Goal: Information Seeking & Learning: Learn about a topic

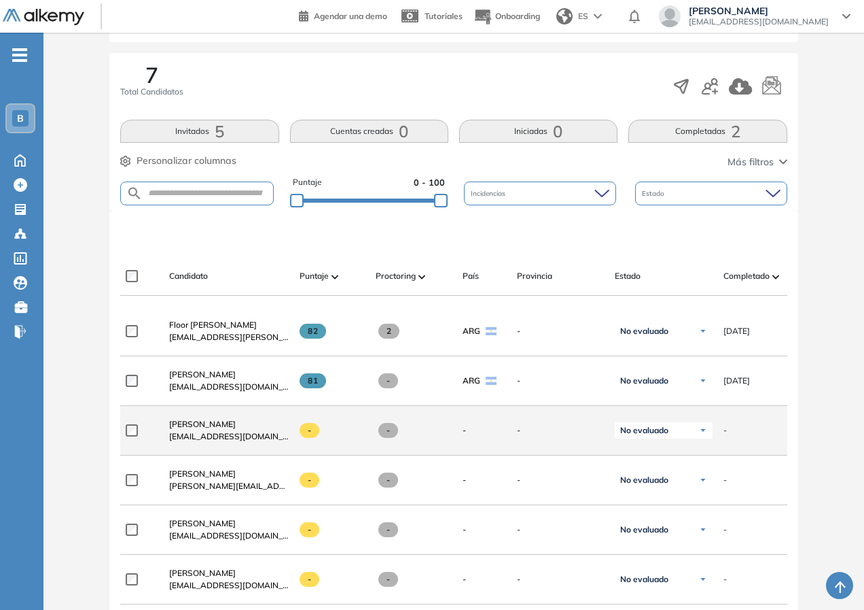
scroll to position [408, 0]
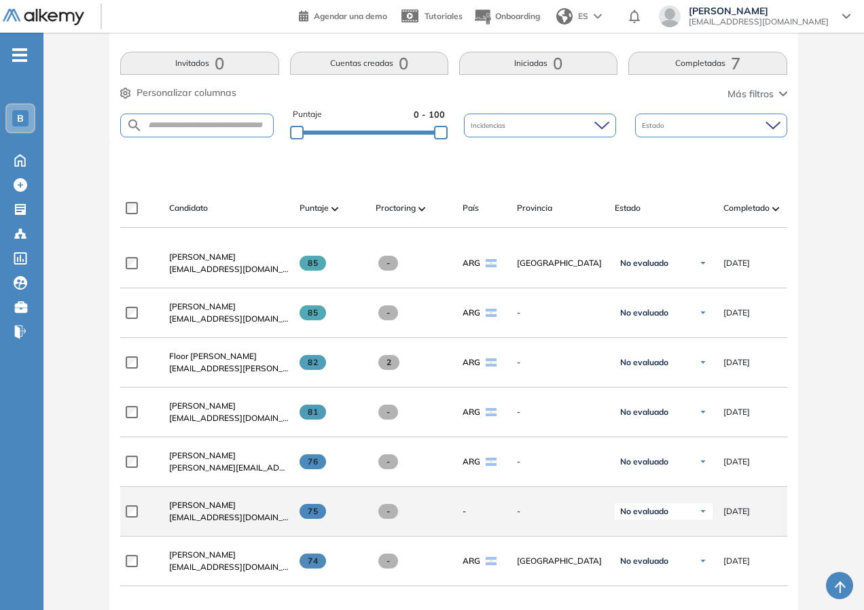
scroll to position [525, 0]
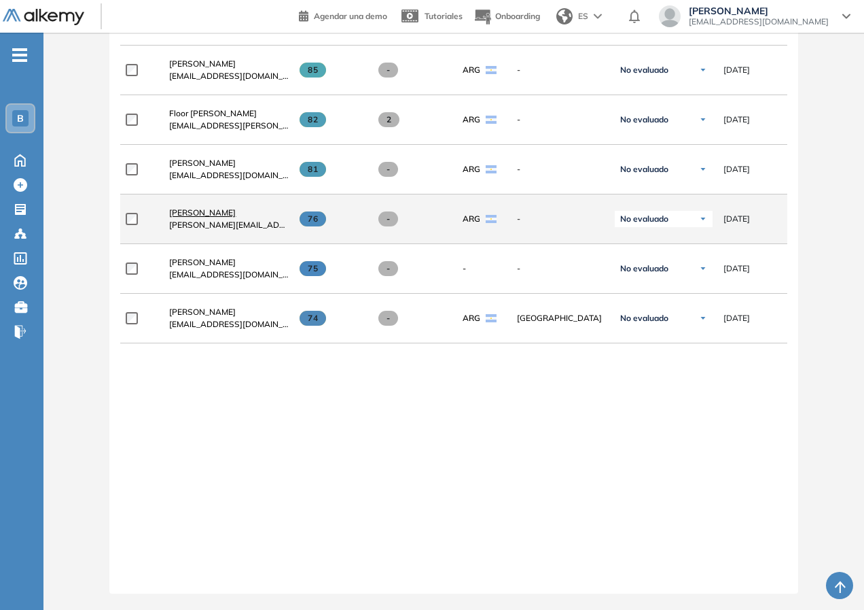
click at [209, 207] on span "[PERSON_NAME]" at bounding box center [202, 212] width 67 height 10
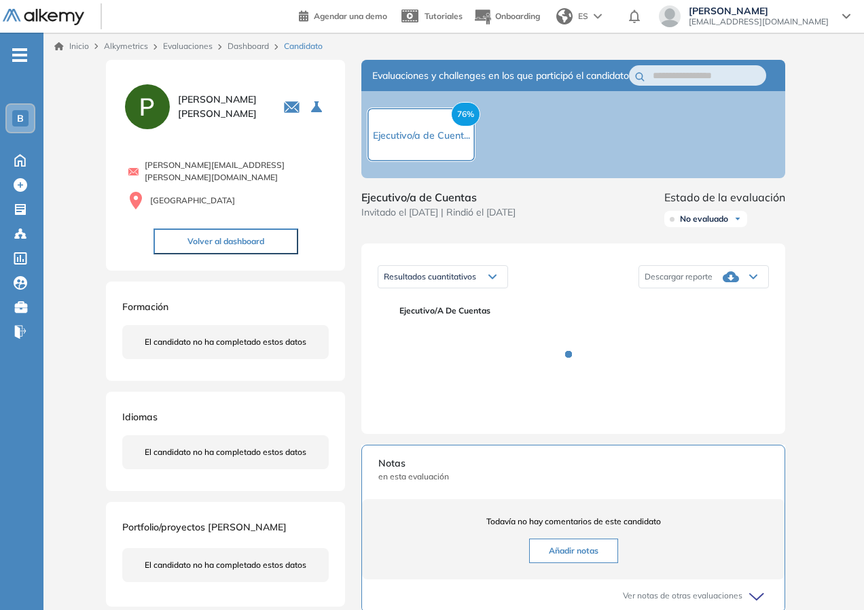
scroll to position [231, 0]
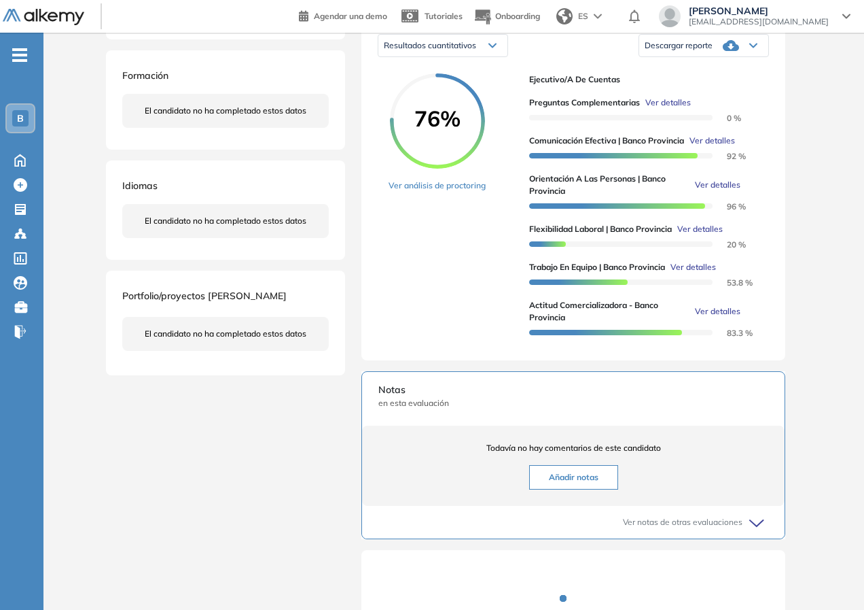
click at [440, 192] on link "Ver análisis de proctoring" at bounding box center [437, 185] width 97 height 12
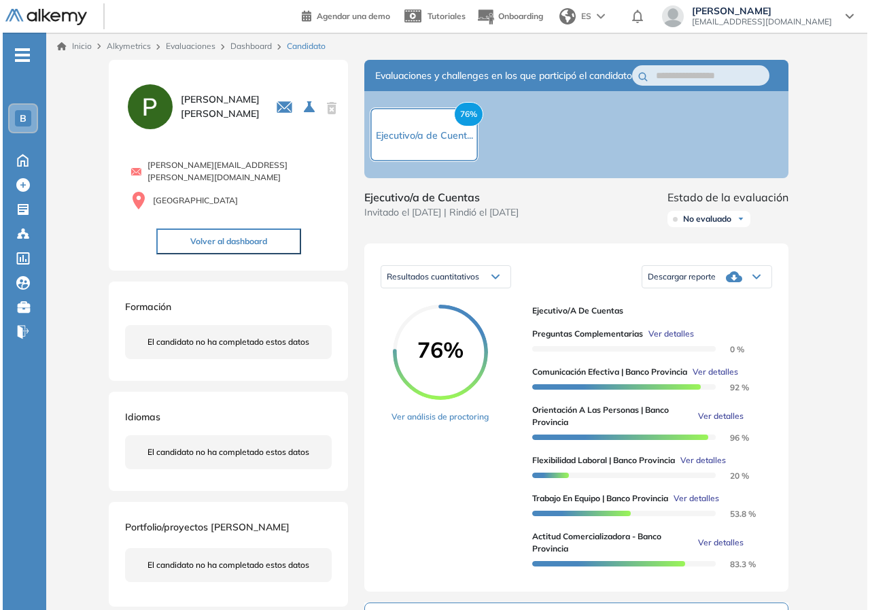
scroll to position [204, 0]
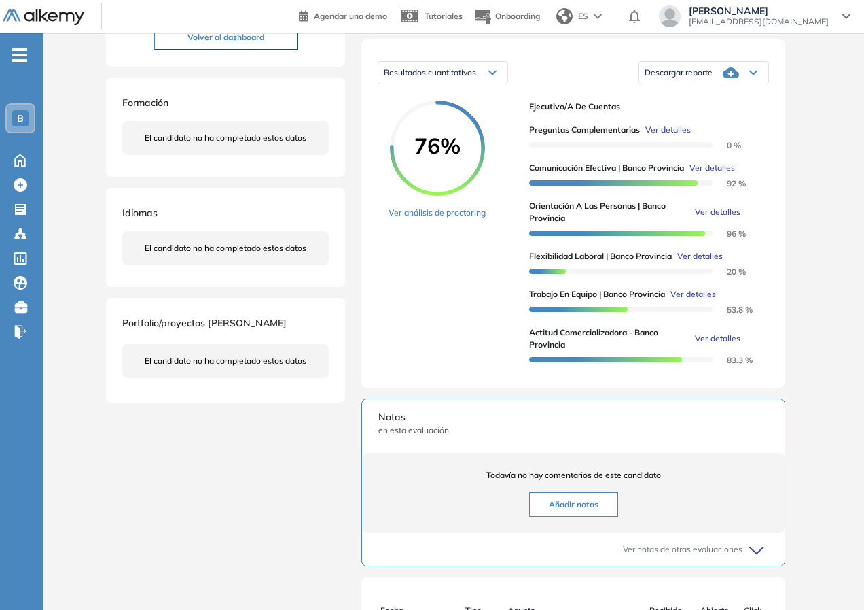
click at [691, 262] on span "Ver detalles" at bounding box center [701, 256] width 46 height 12
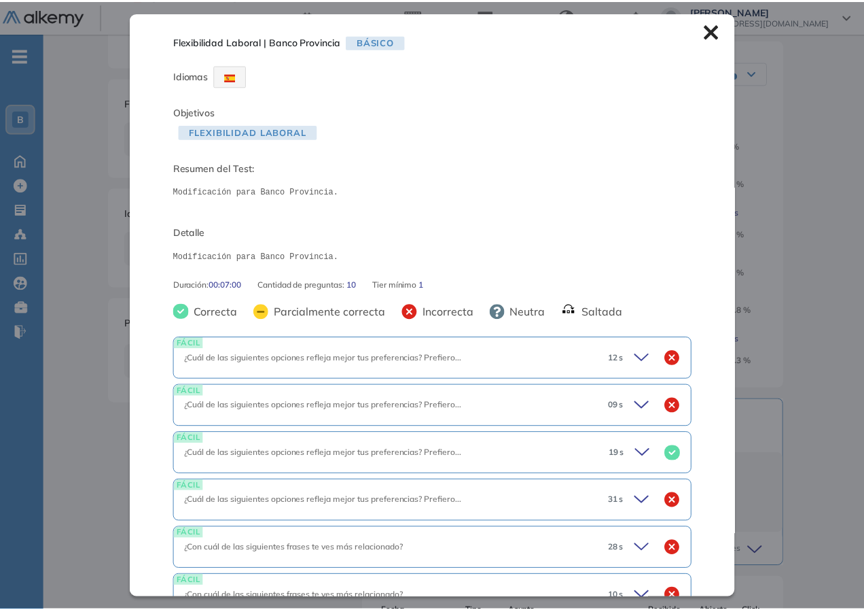
scroll to position [265, 0]
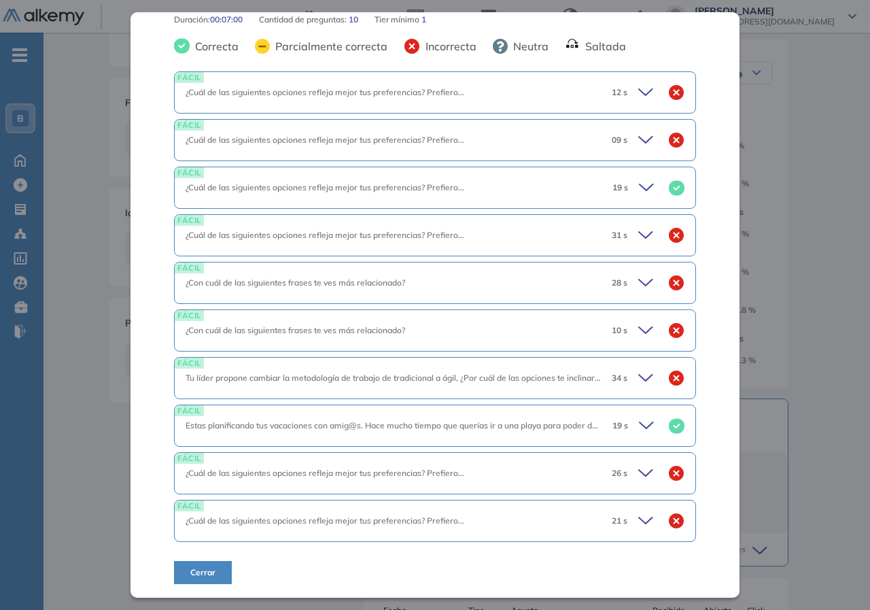
click at [74, 349] on div "Inicio Alkymetrics Evaluaciones Dashboard Candidato Flexibilidad Laboral | Banc…" at bounding box center [456, 306] width 826 height 954
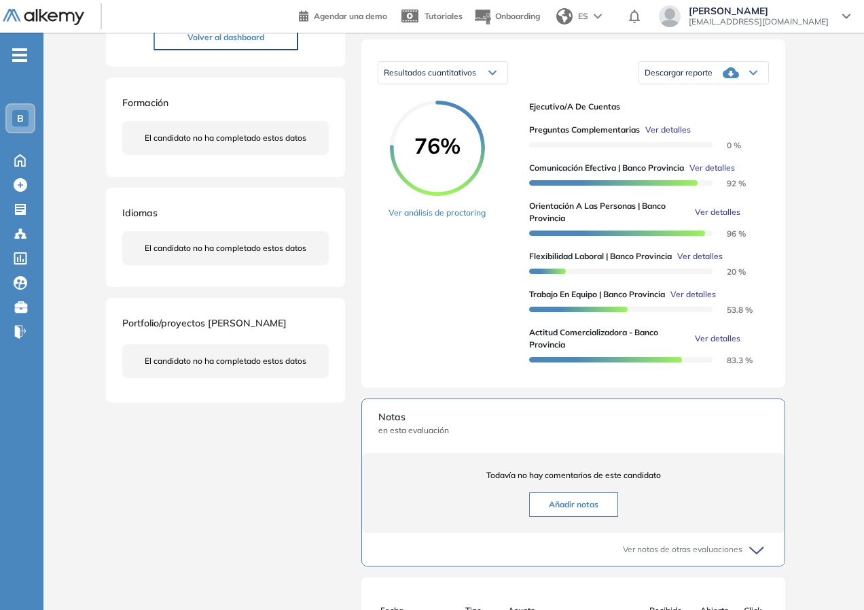
scroll to position [0, 0]
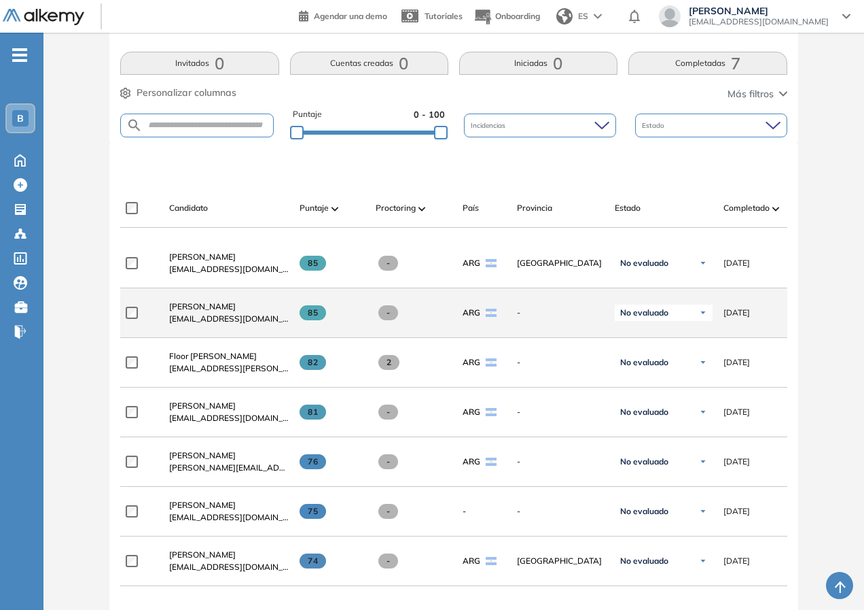
scroll to position [408, 0]
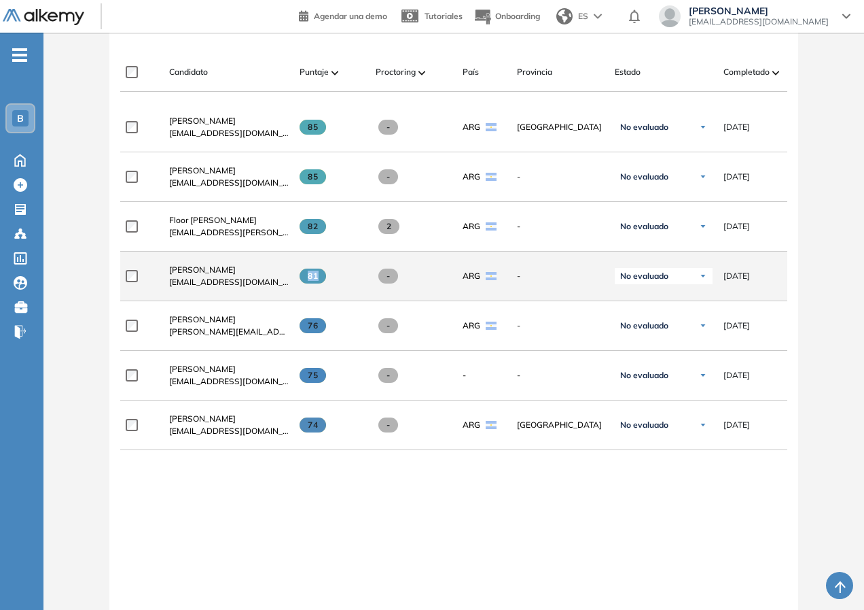
drag, startPoint x: 317, startPoint y: 284, endPoint x: 302, endPoint y: 285, distance: 15.0
click at [302, 283] on span "81" at bounding box center [313, 275] width 27 height 15
copy span "81"
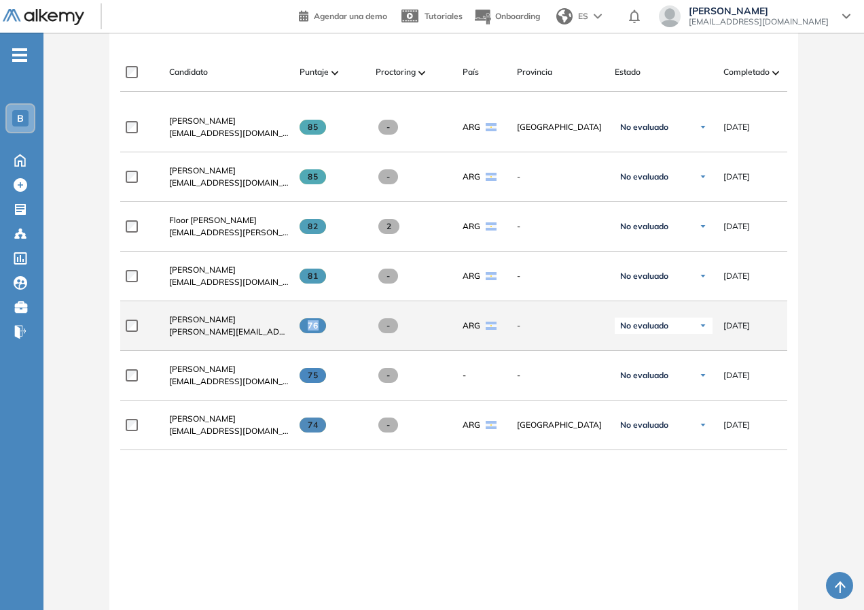
drag, startPoint x: 323, startPoint y: 325, endPoint x: 342, endPoint y: 321, distance: 19.3
click at [342, 321] on div "76" at bounding box center [327, 325] width 76 height 37
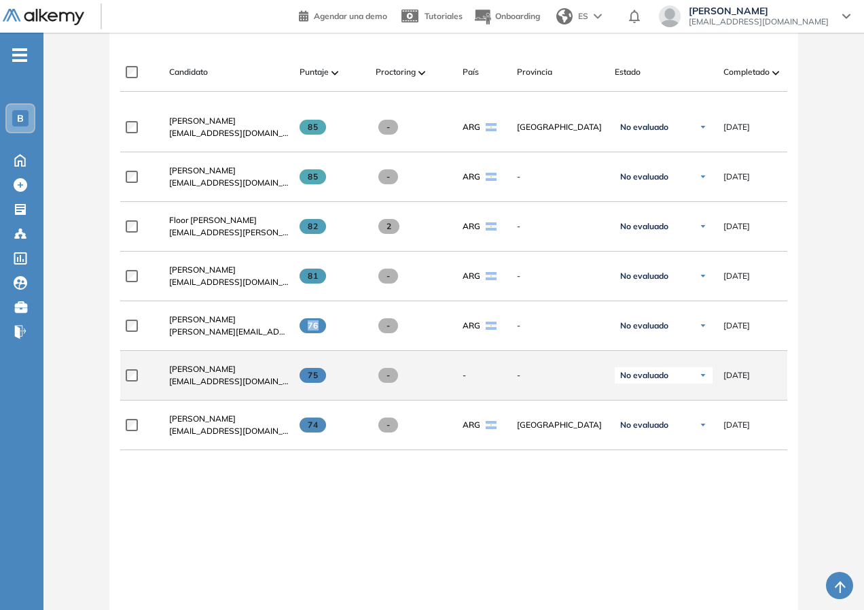
copy span "76"
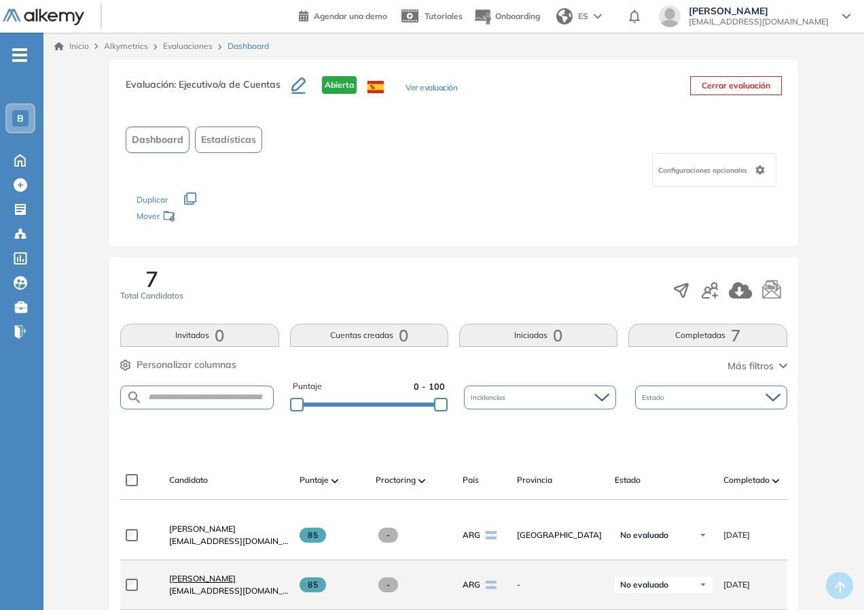
scroll to position [340, 0]
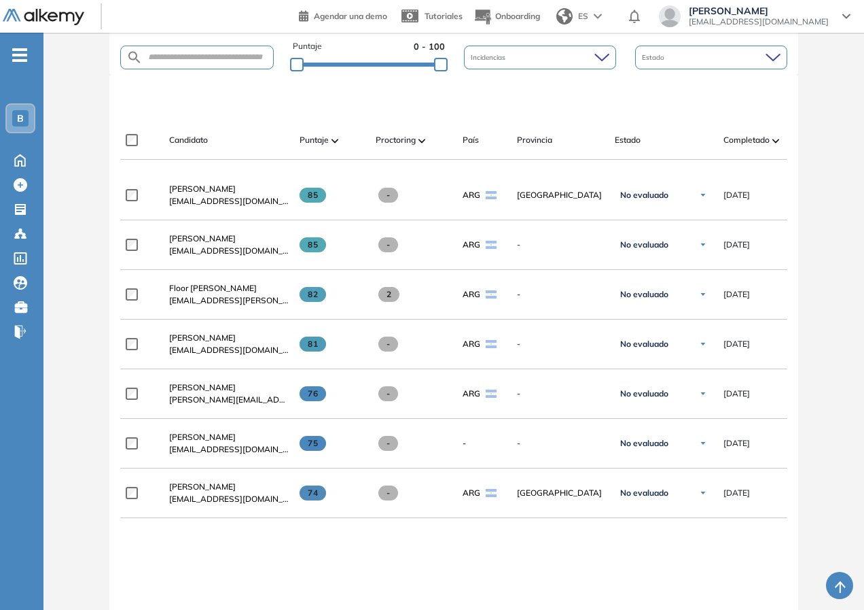
click at [381, 578] on div "**********" at bounding box center [453, 459] width 667 height 576
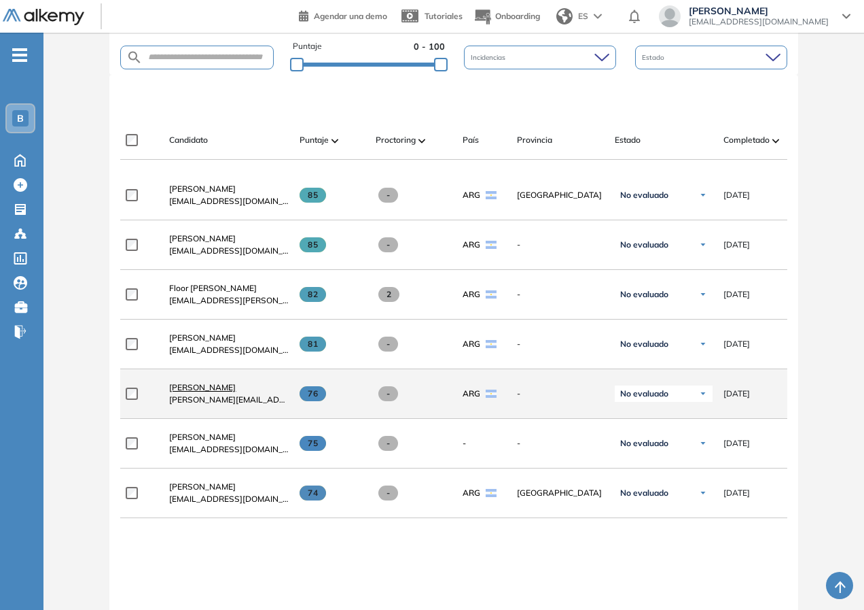
click at [207, 390] on span "[PERSON_NAME]" at bounding box center [202, 387] width 67 height 10
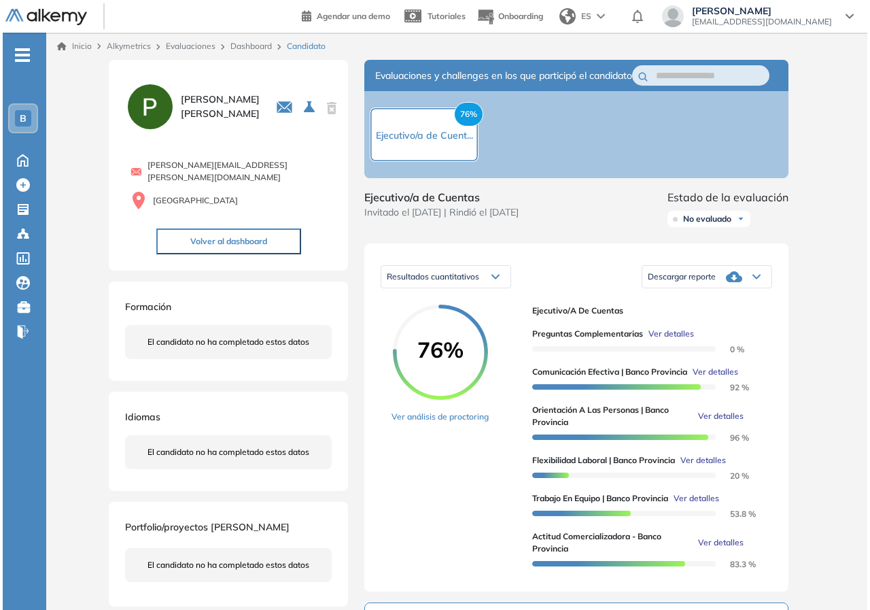
scroll to position [272, 0]
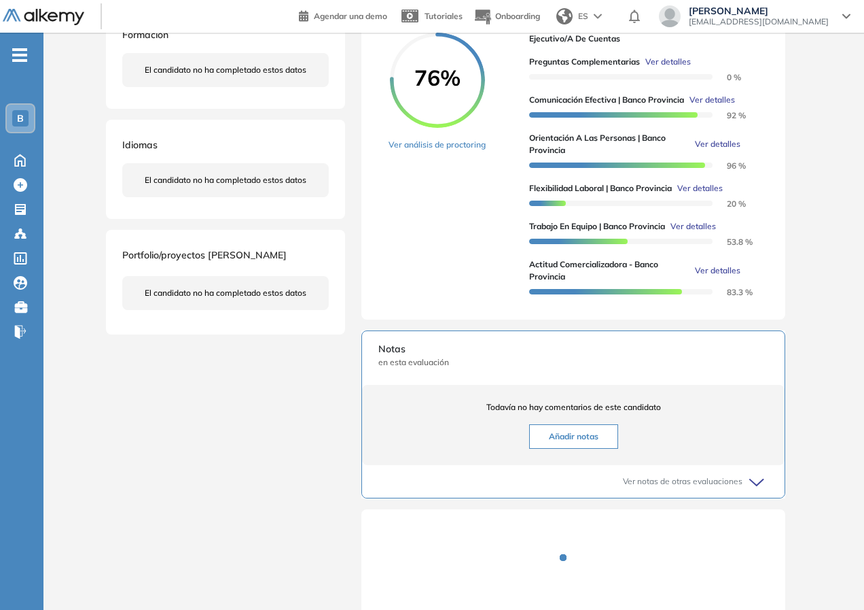
click at [694, 232] on span "Ver detalles" at bounding box center [694, 226] width 46 height 12
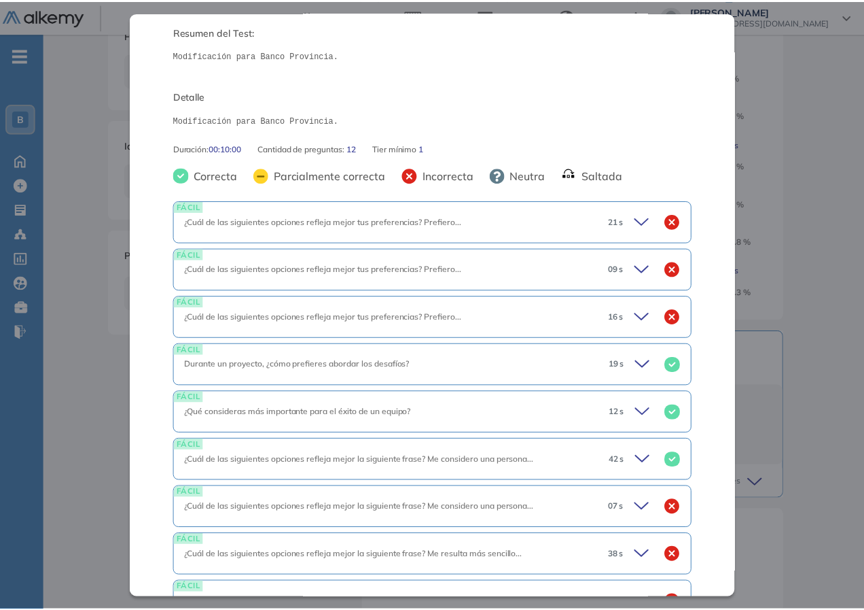
scroll to position [0, 0]
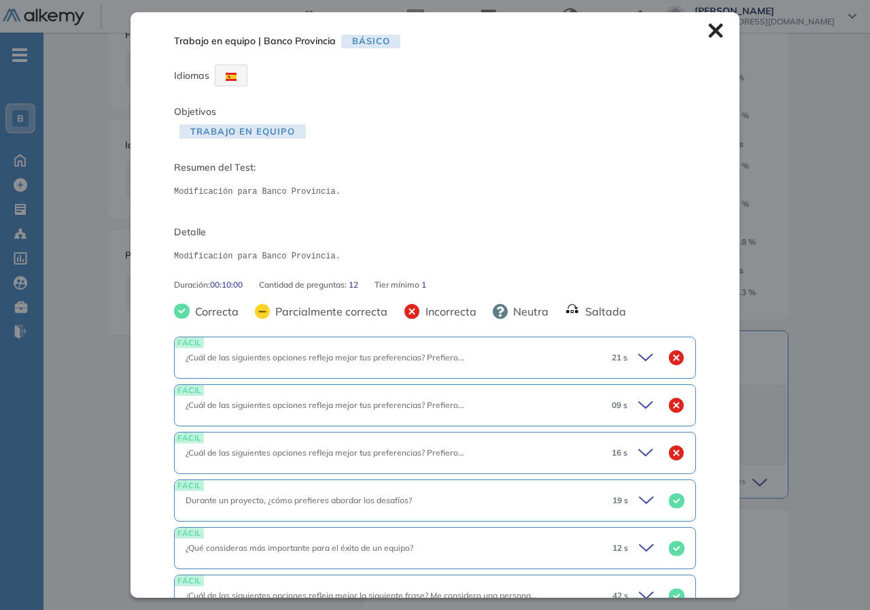
click at [708, 32] on icon at bounding box center [715, 31] width 14 height 14
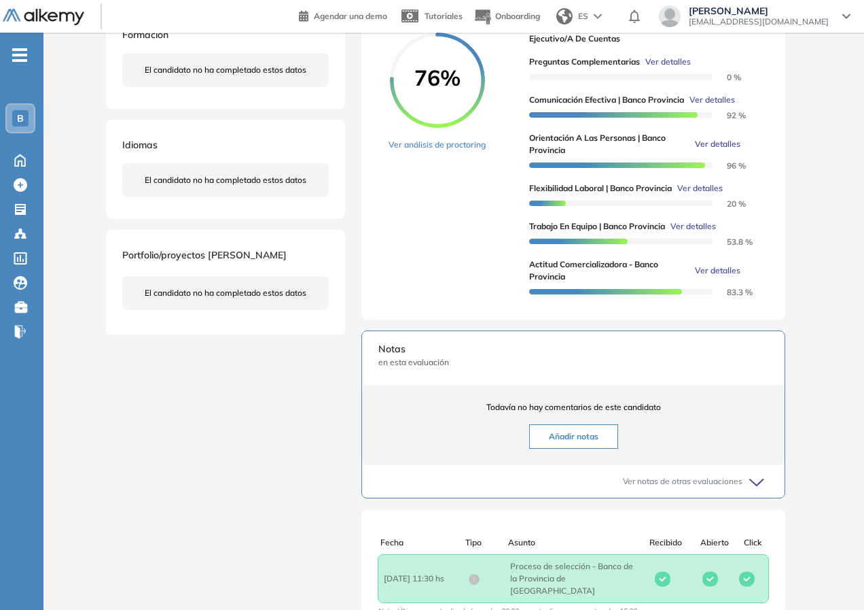
click at [694, 232] on span "Ver detalles" at bounding box center [694, 226] width 46 height 12
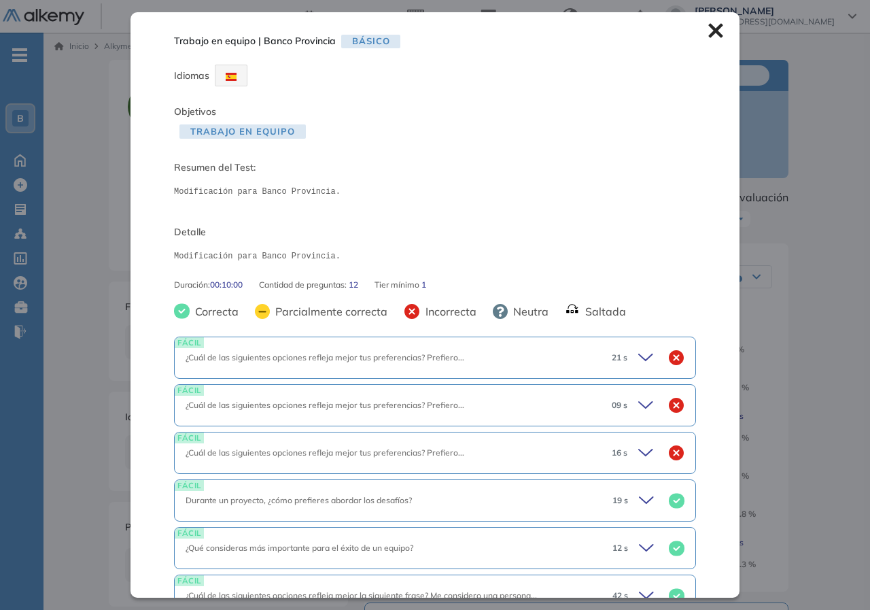
click at [708, 33] on icon at bounding box center [715, 31] width 14 height 14
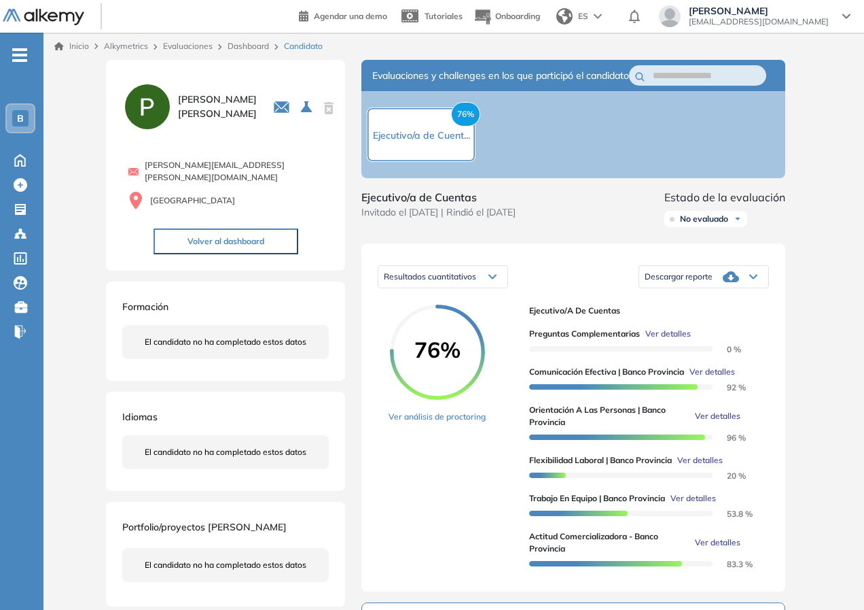
click at [61, 423] on div "Inicio Alkymetrics Evaluaciones Dashboard Candidato Duración : 00:00:00 Cantida…" at bounding box center [453, 510] width 821 height 954
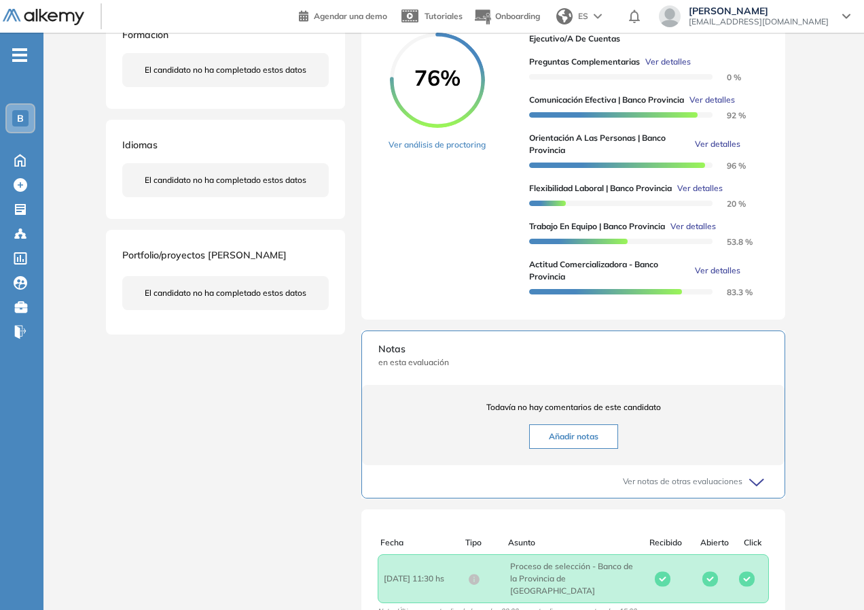
scroll to position [68, 0]
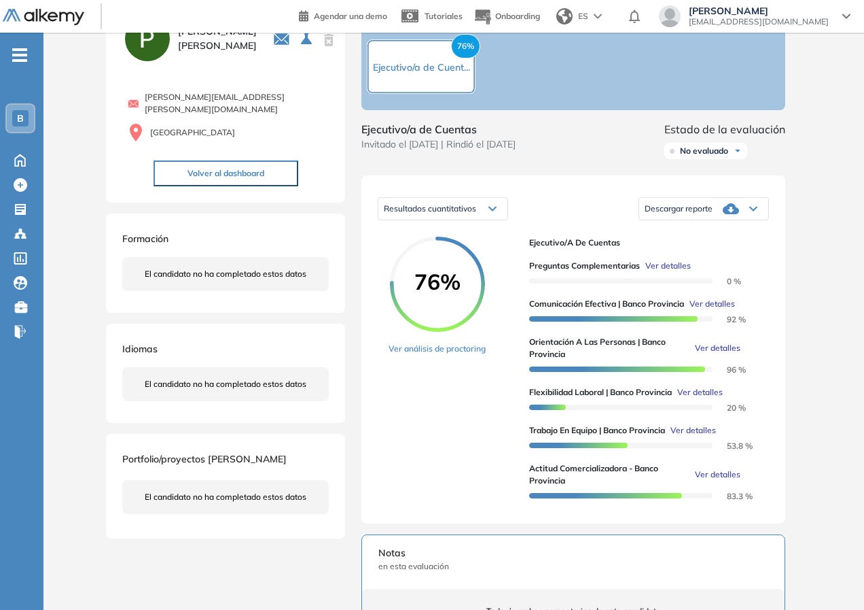
click at [725, 354] on span "Ver detalles" at bounding box center [718, 348] width 46 height 12
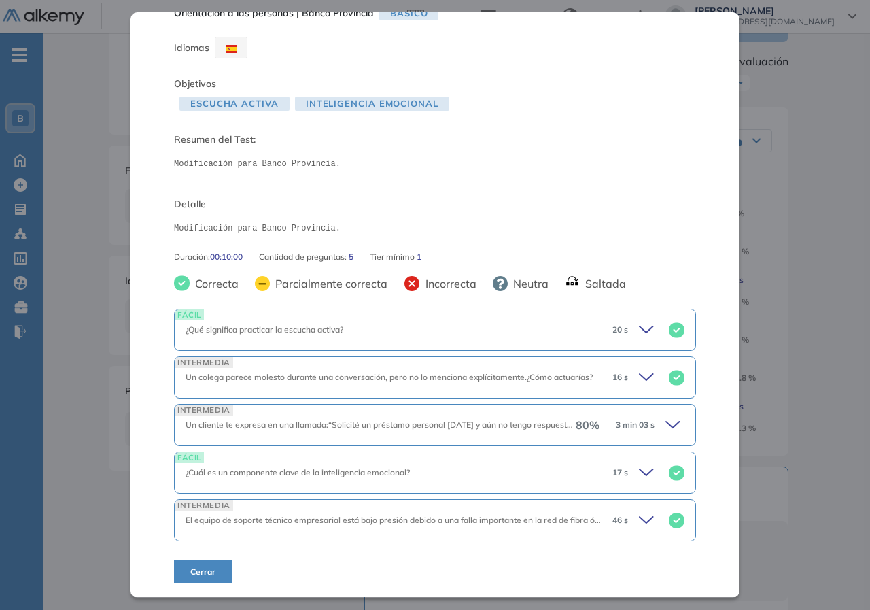
scroll to position [27, 0]
click at [449, 422] on span "Un cliente te expresa en una llamada:“Solicité un préstamo personal hace dos se…" at bounding box center [766, 425] width 1160 height 10
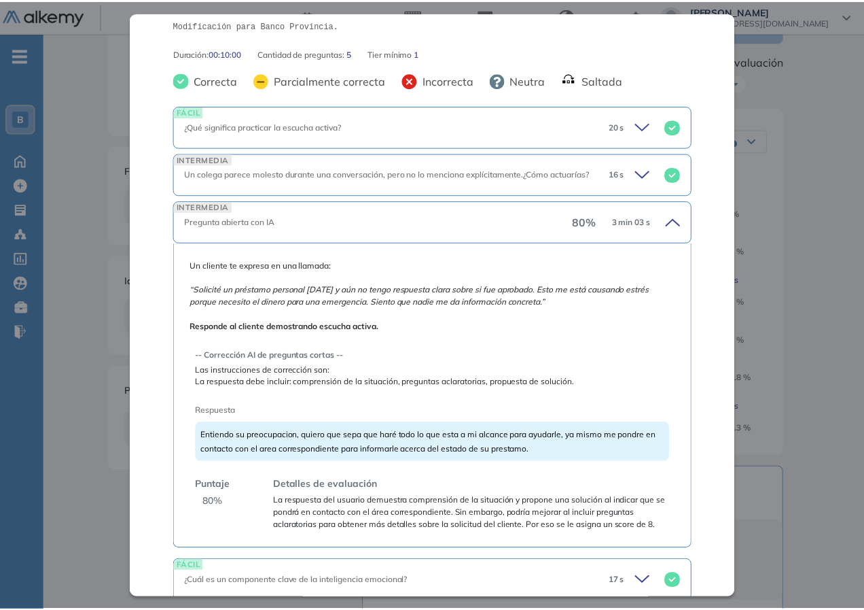
scroll to position [299, 0]
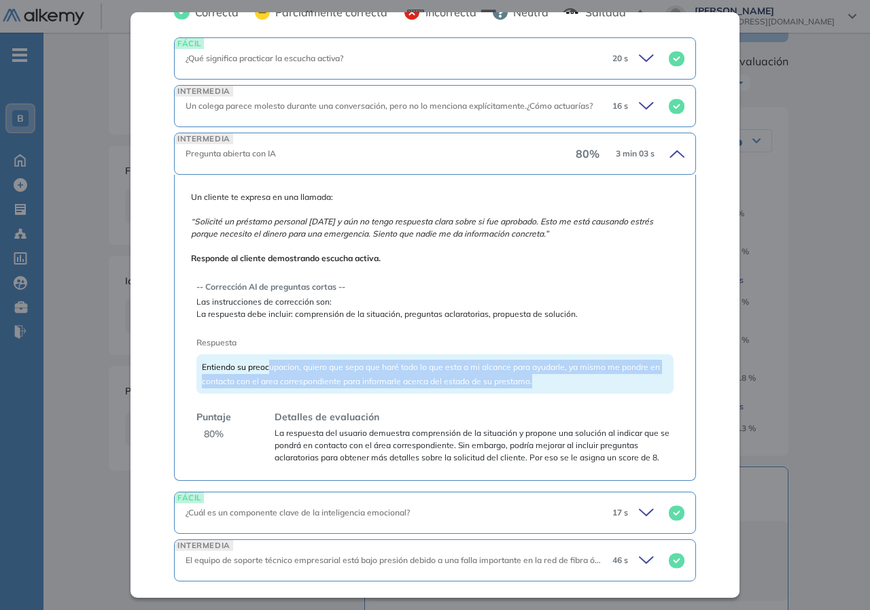
drag, startPoint x: 270, startPoint y: 368, endPoint x: 594, endPoint y: 380, distance: 323.7
click at [594, 380] on div "Entiendo su preocupacion, quiero que sepa que haré todo lo que esta a mi alcanc…" at bounding box center [434, 373] width 477 height 39
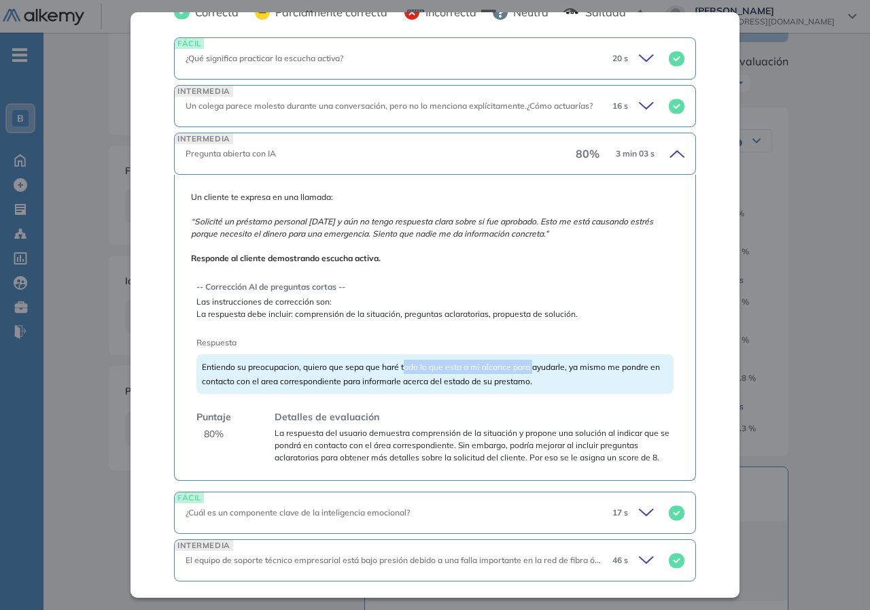
drag, startPoint x: 476, startPoint y: 364, endPoint x: 541, endPoint y: 373, distance: 65.8
click at [541, 373] on div "Entiendo su preocupacion, quiero que sepa que haré todo lo que esta a mi alcanc…" at bounding box center [434, 373] width 477 height 39
click at [580, 375] on div "Entiendo su preocupacion, quiero que sepa que haré todo lo que esta a mi alcanc…" at bounding box center [434, 373] width 477 height 39
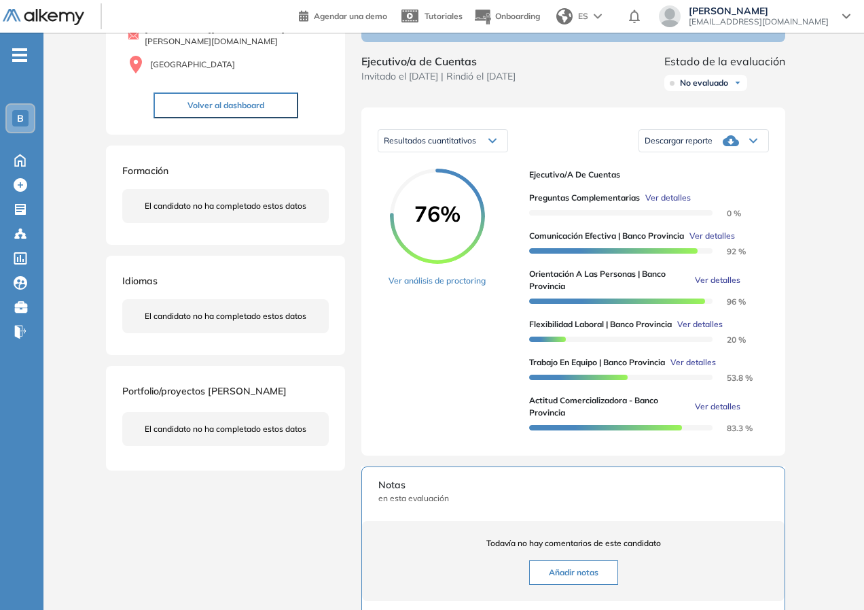
click at [43, 368] on div "Perfil Todos los espacios Todos los espacios B Home Home Alkymetrics Alkymetric…" at bounding box center [432, 357] width 864 height 987
